Goal: Task Accomplishment & Management: Manage account settings

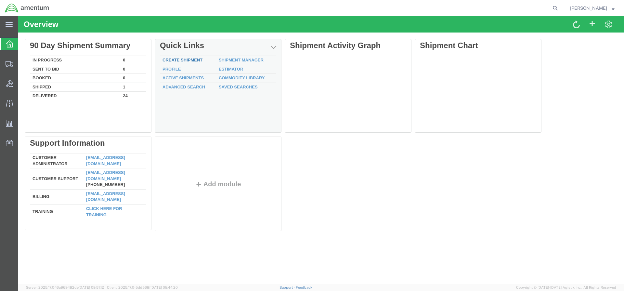
click at [185, 60] on link "Create Shipment" at bounding box center [182, 60] width 40 height 5
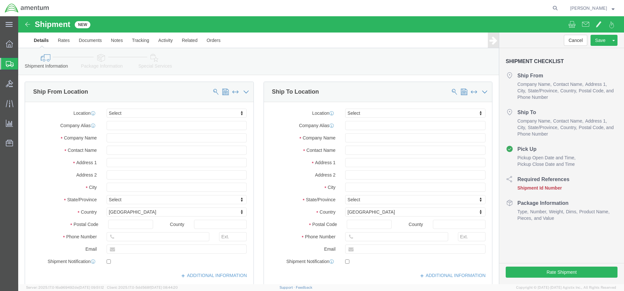
select select
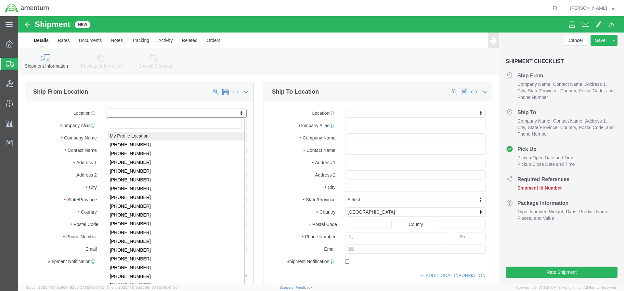
click body "Shipment New Details Rates Documents Notes Tracking Activity Related Orders Can…"
select select "59333"
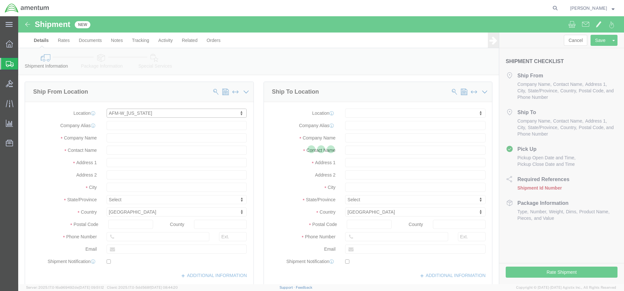
type input "Amentum Services, Inc."
type input "Bldg [STREET_ADDRESS][PERSON_NAME]"
type input "Hanger 7, Rm 117"
type input "FORT [PERSON_NAME]"
type input "99703"
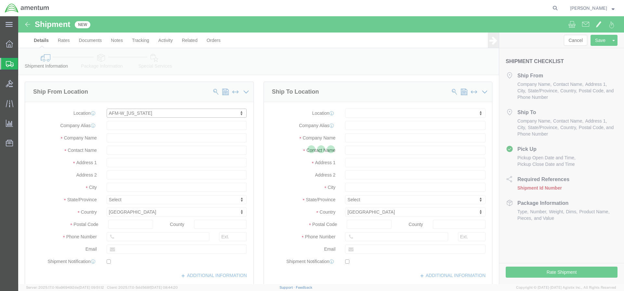
type input "[PHONE_NUMBER]"
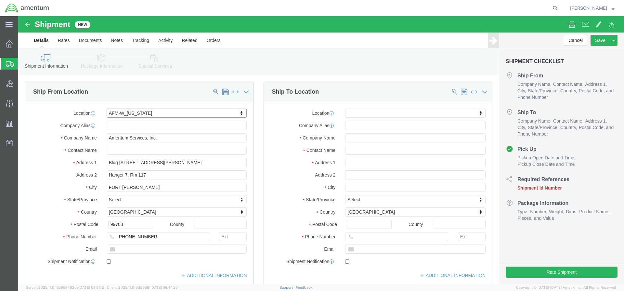
select select "AK"
drag, startPoint x: 134, startPoint y: 220, endPoint x: 114, endPoint y: 221, distance: 20.2
click input "[PHONE_NUMBER]"
type input "[PHONE_NUMBER]"
click input "text"
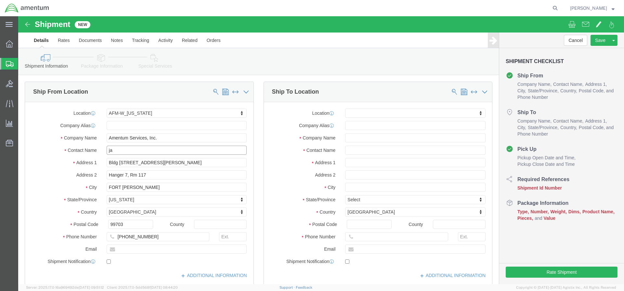
type input "j"
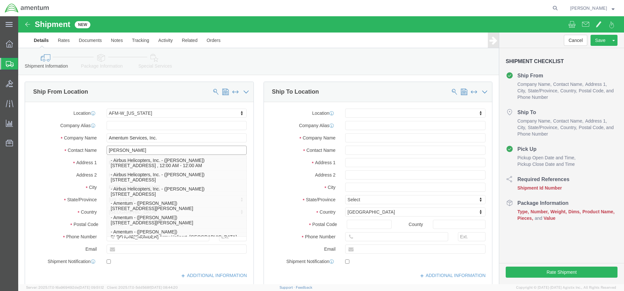
type input "[PERSON_NAME]"
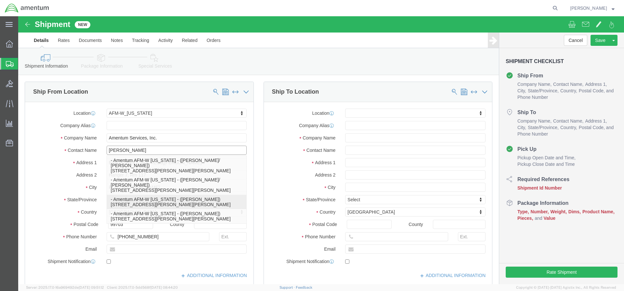
click p "- Amentum AFM-W [US_STATE] - ([PERSON_NAME]) [STREET_ADDRESS][PERSON_NAME][PERS…"
select select
type input "Amentum AFM-W [US_STATE]"
type input "[PERSON_NAME]"
type input "[STREET_ADDRESS][PERSON_NAME]"
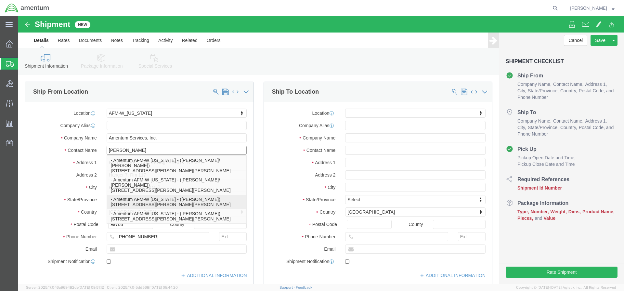
type input "HGR7/Room 125"
type input "[GEOGRAPHIC_DATA][PERSON_NAME]"
select select "AK"
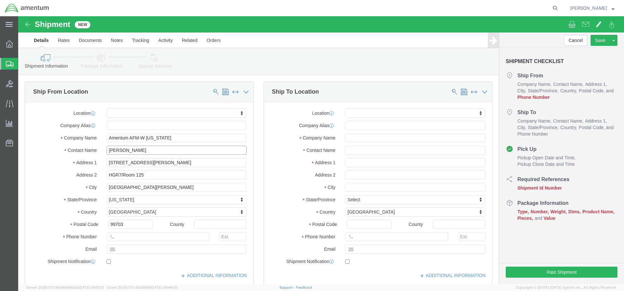
type input "[PERSON_NAME]"
click input "text"
type input "[PHONE_NUMBER]"
click label
click input "checkbox"
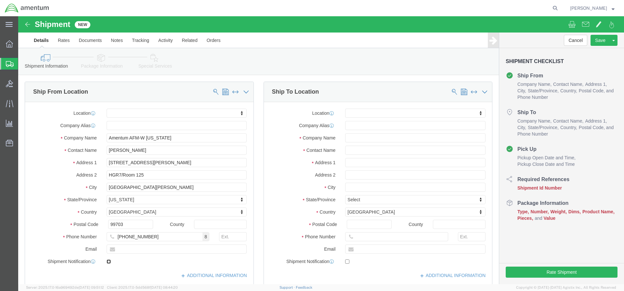
checkbox input "true"
click div "[PHONE_NUMBER] 8"
click input "text"
paste input "[PERSON_NAME][EMAIL_ADDRESS][DOMAIN_NAME]"
type input "[PERSON_NAME][EMAIL_ADDRESS][DOMAIN_NAME]"
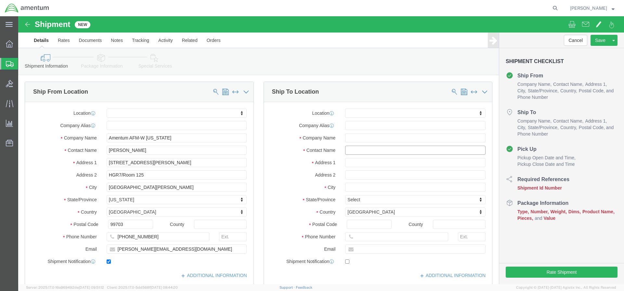
click input "text"
type input "[PERSON_NAME]"
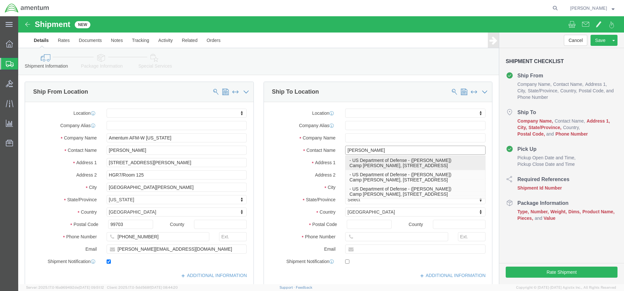
click p "- US Department of Defense - ([PERSON_NAME]) Camp [PERSON_NAME], c/o Amentum, B…"
select select
type input "US Department of Defense"
type input "[PERSON_NAME]"
type input "Camp [PERSON_NAME], c/o Amentum"
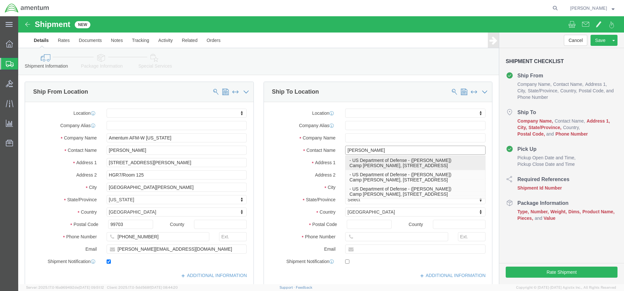
type input "Bldg 882, Rm 125"
type input "PYEONGTAEK-SI"
select select "KR"
type input "17703"
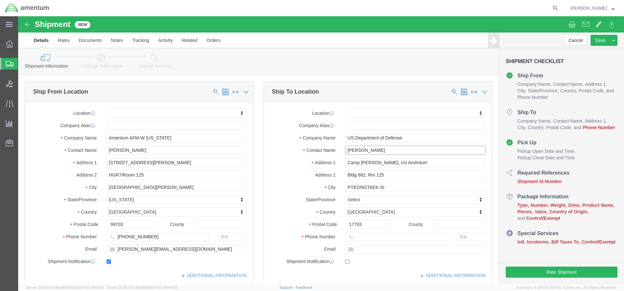
type input "[PERSON_NAME]"
drag, startPoint x: 398, startPoint y: 121, endPoint x: 315, endPoint y: 121, distance: 82.5
click div "Company Name US Department of Defense"
type input "Amentum AFM-W [GEOGRAPHIC_DATA]"
click body "Shipment New Details Rates Documents Notes Tracking Activity Related Orders Can…"
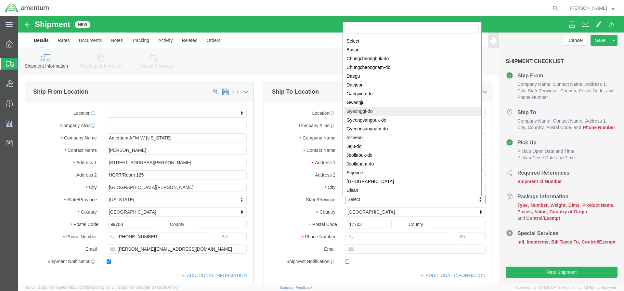
select select
select select "13"
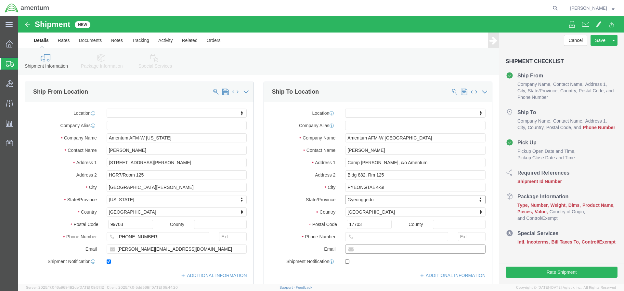
click input "text"
type input "[PHONE_NUMBER]"
click input "text"
click input "checkbox"
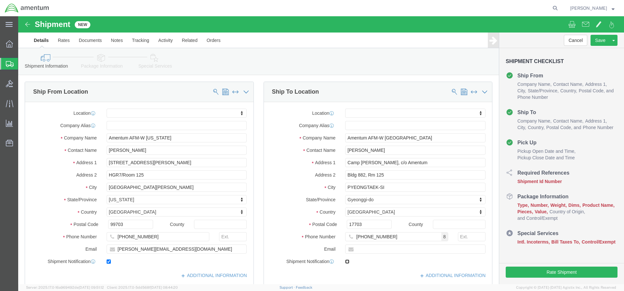
checkbox input "true"
click input "text"
type input "[PERSON_NAME][EMAIL_ADDRESS][PERSON_NAME][DOMAIN_NAME]"
click input "text"
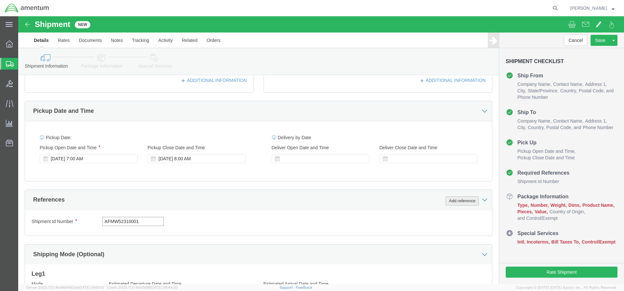
type input "AFMW52310001"
click button "Add reference"
select select "PROJNUM"
click input "text"
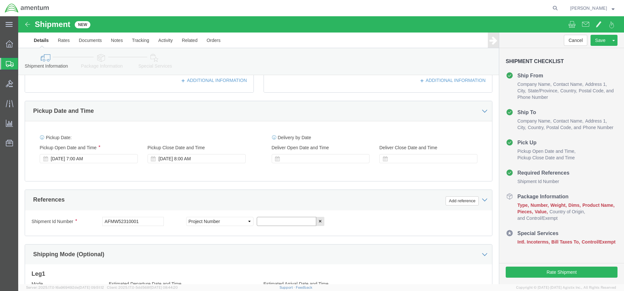
paste input "4999.R.2521.AB.AD.02.KREA.00"
type input "4999.R.2521.AB.AD.02.KREA.00"
click div "Previous Continue"
click button "Continue"
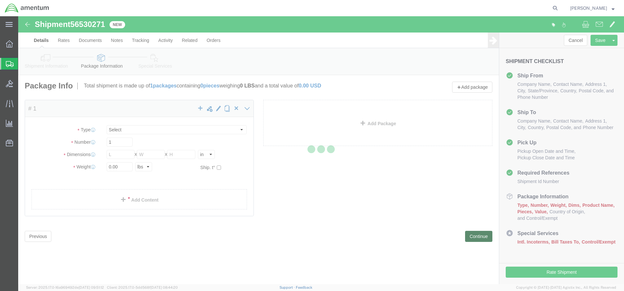
select select "CBOX"
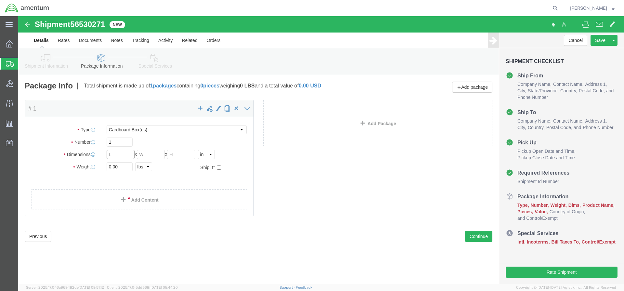
click input "text"
type input "21"
type input "14"
type input "9"
type input "23"
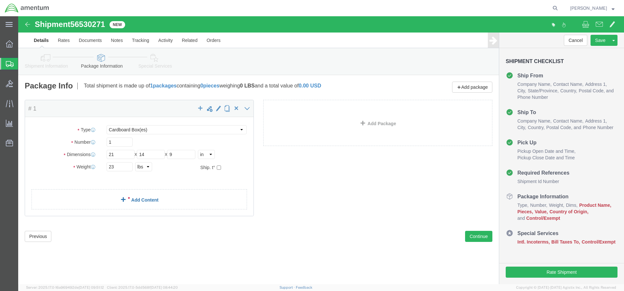
click link "Add Content"
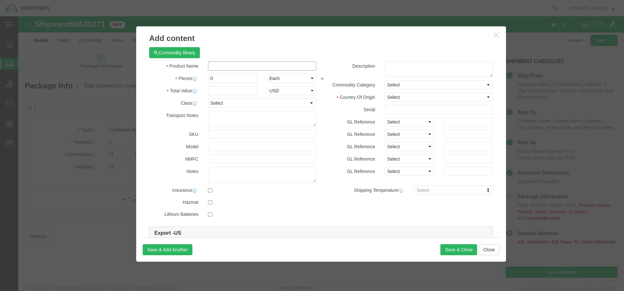
click input "text"
type input "Aircraft Engine Sling"
click input "0"
type input "1"
click input "text"
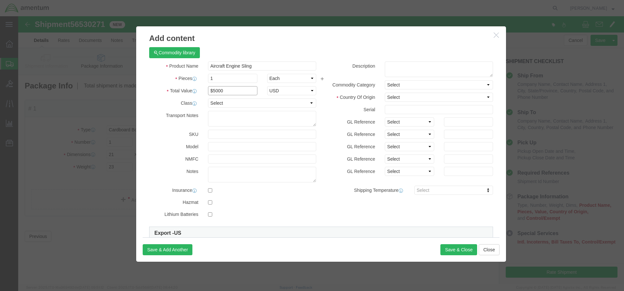
type input "$5000"
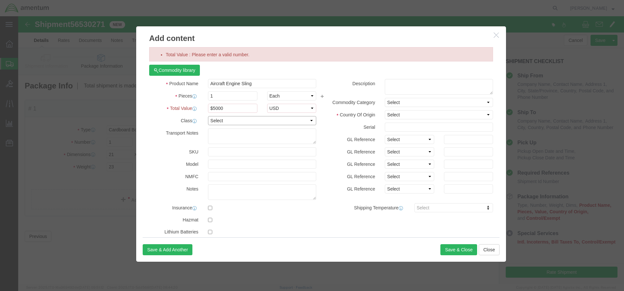
select select "55"
click label "Total Value"
drag, startPoint x: 209, startPoint y: 59, endPoint x: 193, endPoint y: 60, distance: 15.3
click input "$5000"
click div "Product Name Aircraft Engine Sling Pieces 1 Select Bag Barrels 100Board Feet Bo…"
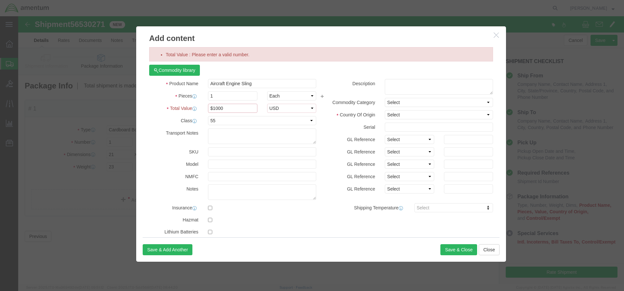
drag, startPoint x: 197, startPoint y: 92, endPoint x: 189, endPoint y: 95, distance: 7.8
click input "$1000"
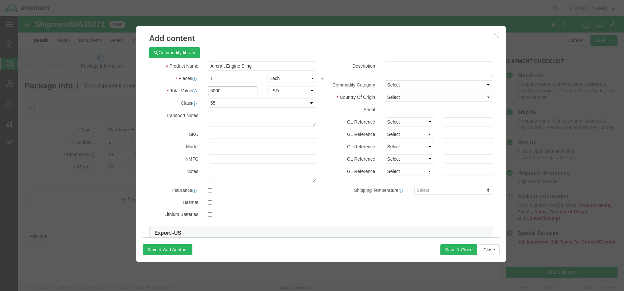
type input "5000"
click textarea
type textarea "Aircraft Engine sling"
select select "US"
click div "Product Name Aircraft Engine Sling Pieces 1 Select Bag Barrels 100Board Feet Bo…"
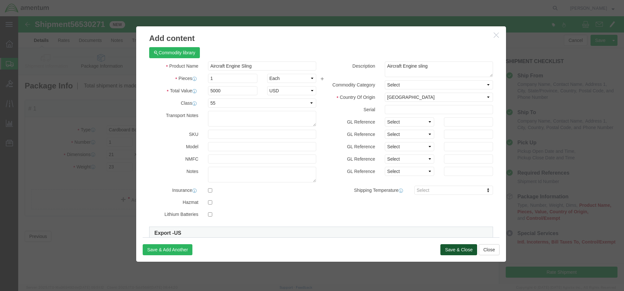
click button "Save & Close"
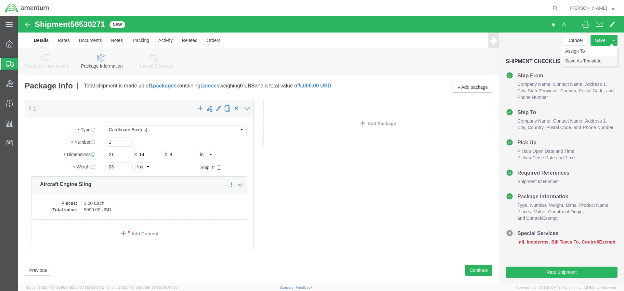
click link "Save As Template"
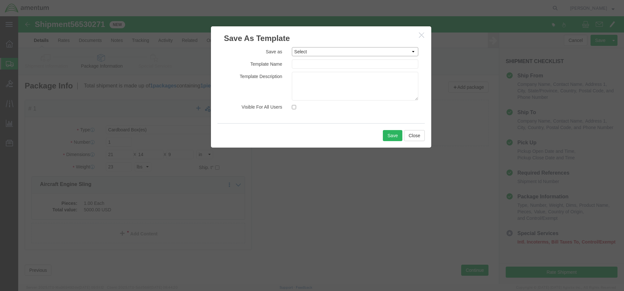
select select "13687"
type input "WRS-HAZMAT ALCOHOL"
click div "Select #SAC TO BROWN FOR BOXES 1VISION 340 AVATION SERVICES LLC AC1-25LP AEROSP…"
drag, startPoint x: 335, startPoint y: 48, endPoint x: 237, endPoint y: 44, distance: 97.9
click div "Save as Select #SAC TO BROWN FOR BOXES 1VISION 340 AVATION SERVICES LLC AC1-25L…"
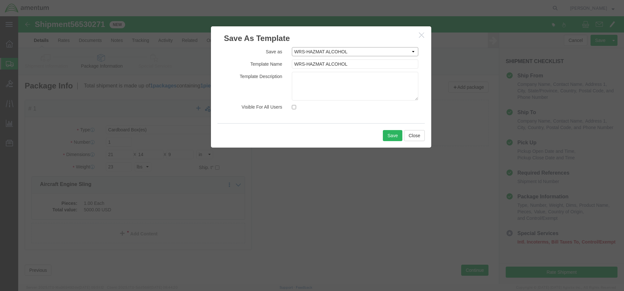
select select
click input "Select"
drag, startPoint x: 299, startPoint y: 50, endPoint x: 260, endPoint y: 55, distance: 39.5
click div "Save as Select #SAC TO BROWN FOR BOXES 1VISION 340 AVATION SERVICES LLC AC1-25L…"
drag, startPoint x: 316, startPoint y: 45, endPoint x: 244, endPoint y: 52, distance: 71.5
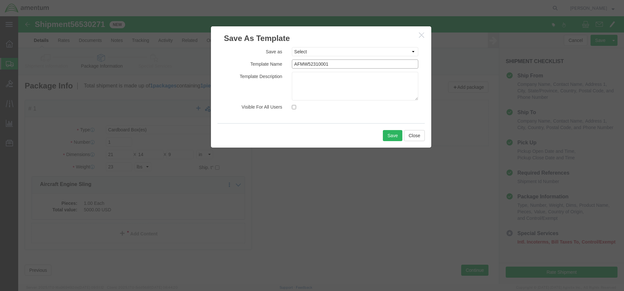
click div "Save as Select #SAC TO BROWN FOR BOXES 1VISION 340 AVATION SERVICES LLC AC1-25L…"
type input "AFMW52310001"
click textarea
type textarea "Engine sling transfer"
click input "Visible For All Users"
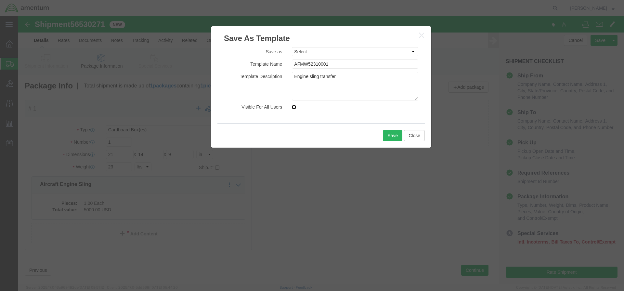
checkbox input "true"
click button "Save"
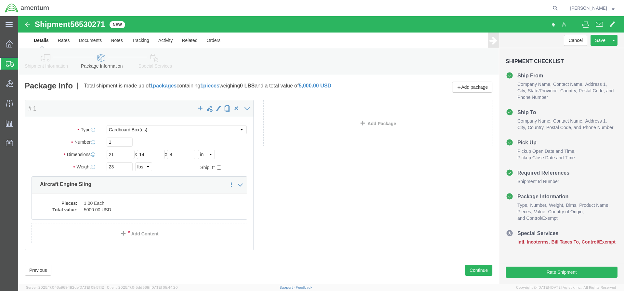
scroll to position [11, 0]
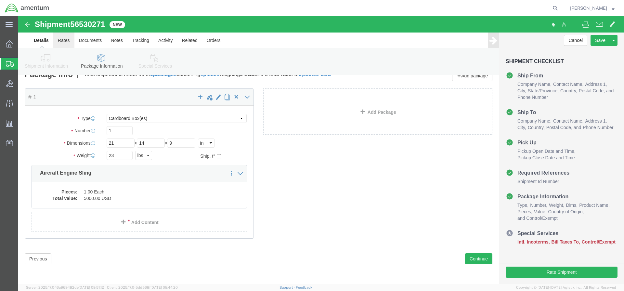
drag, startPoint x: 40, startPoint y: 25, endPoint x: 45, endPoint y: 24, distance: 4.3
click link "Rates"
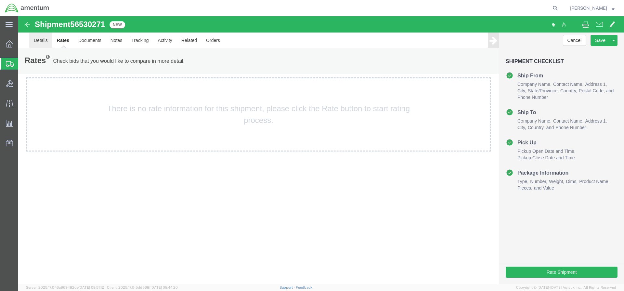
click at [42, 39] on link "Details" at bounding box center [40, 40] width 23 height 16
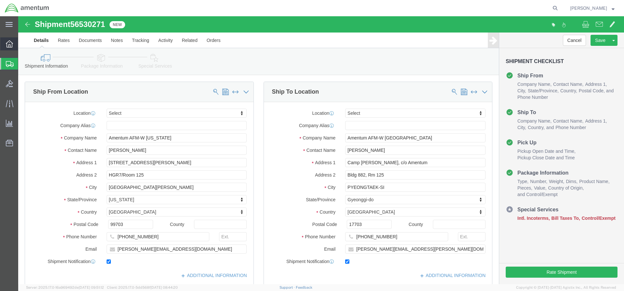
click at [8, 47] on div at bounding box center [9, 43] width 18 height 13
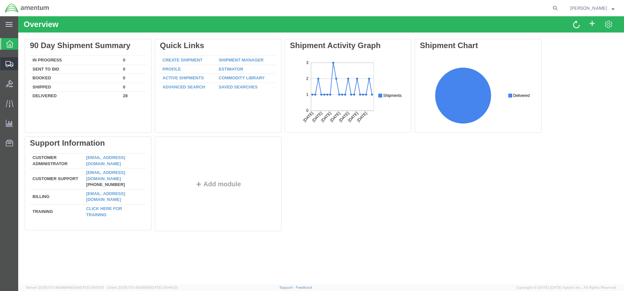
click at [11, 63] on icon at bounding box center [10, 64] width 8 height 6
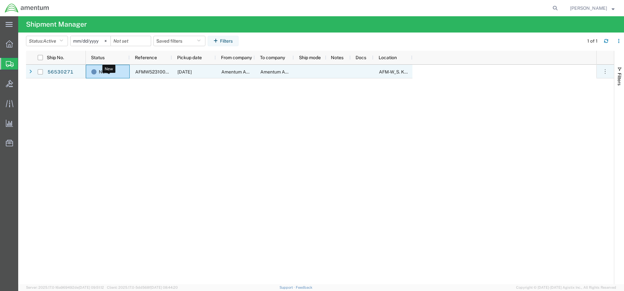
click at [102, 72] on span "New" at bounding box center [104, 72] width 10 height 14
